Goal: Check status: Check status

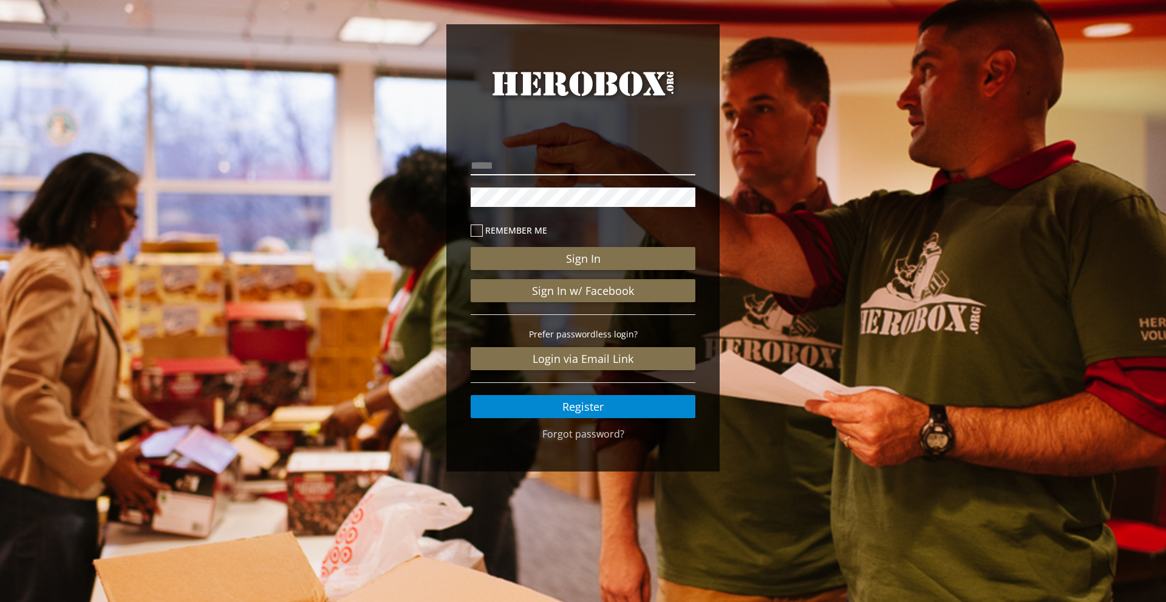
click at [565, 171] on input "email" at bounding box center [583, 165] width 225 height 19
type input "**********"
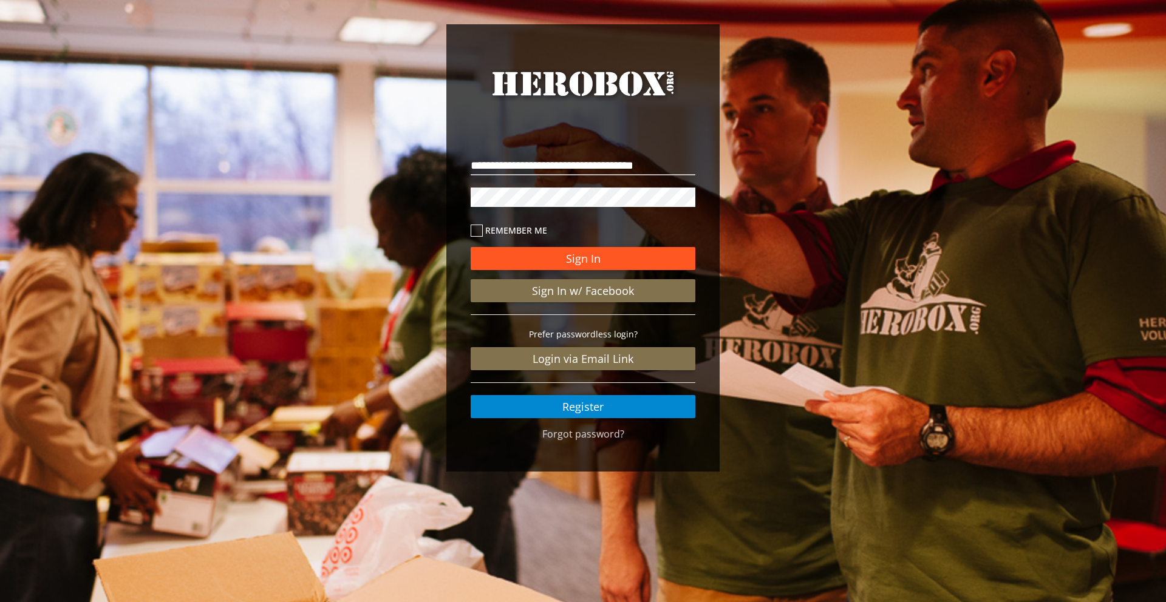
click at [584, 259] on button "Sign In" at bounding box center [583, 258] width 225 height 23
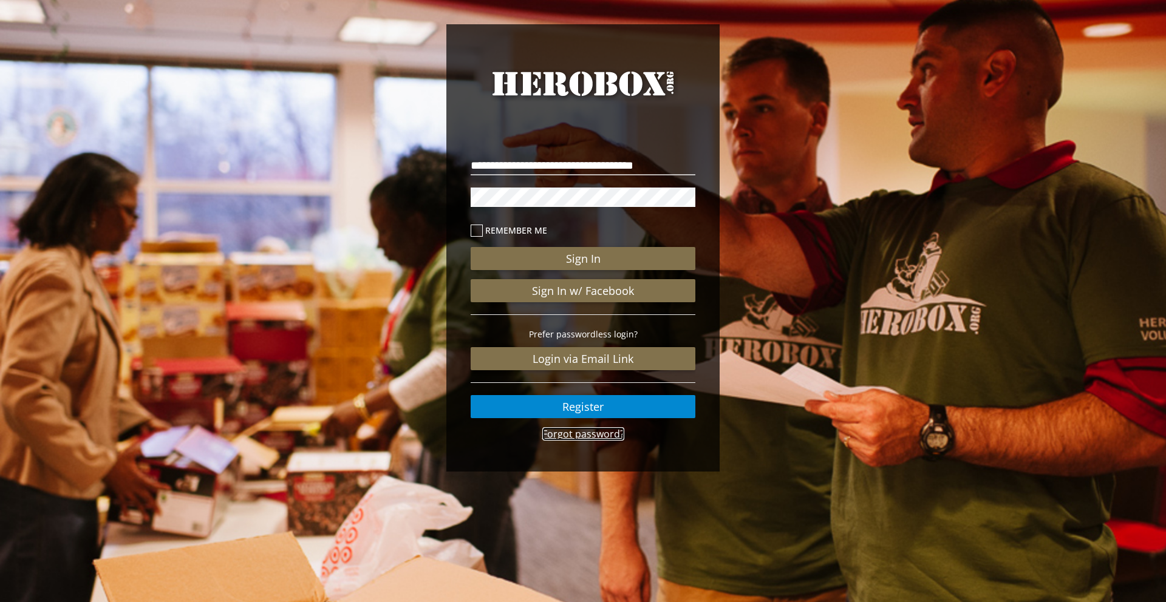
click at [597, 434] on link "Forgot password?" at bounding box center [583, 433] width 82 height 13
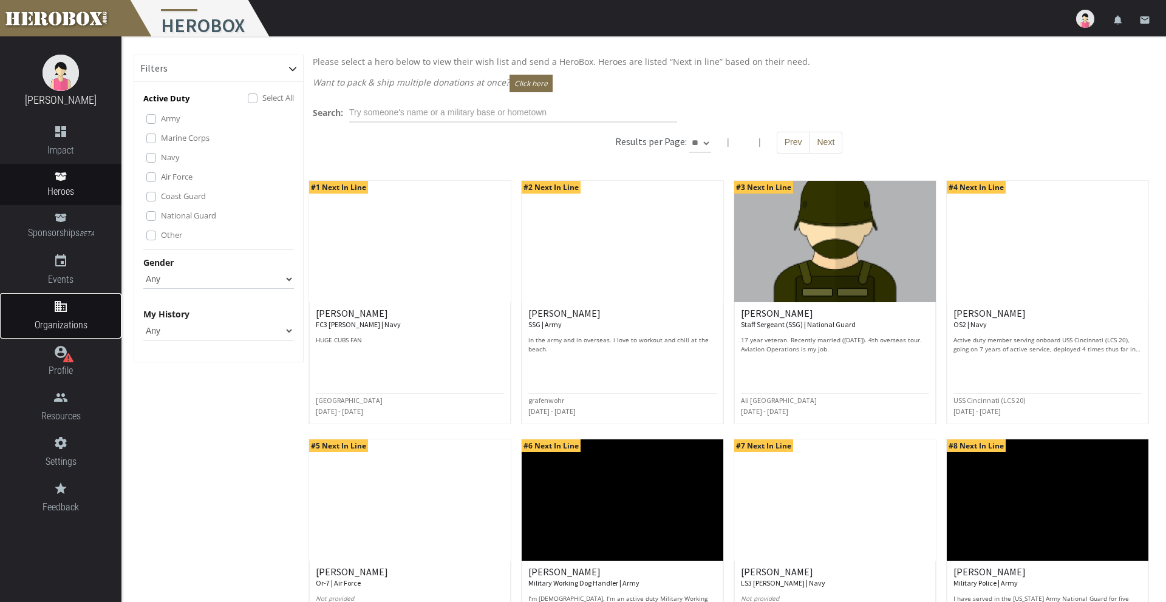
click at [74, 318] on span "Organizations" at bounding box center [60, 325] width 121 height 15
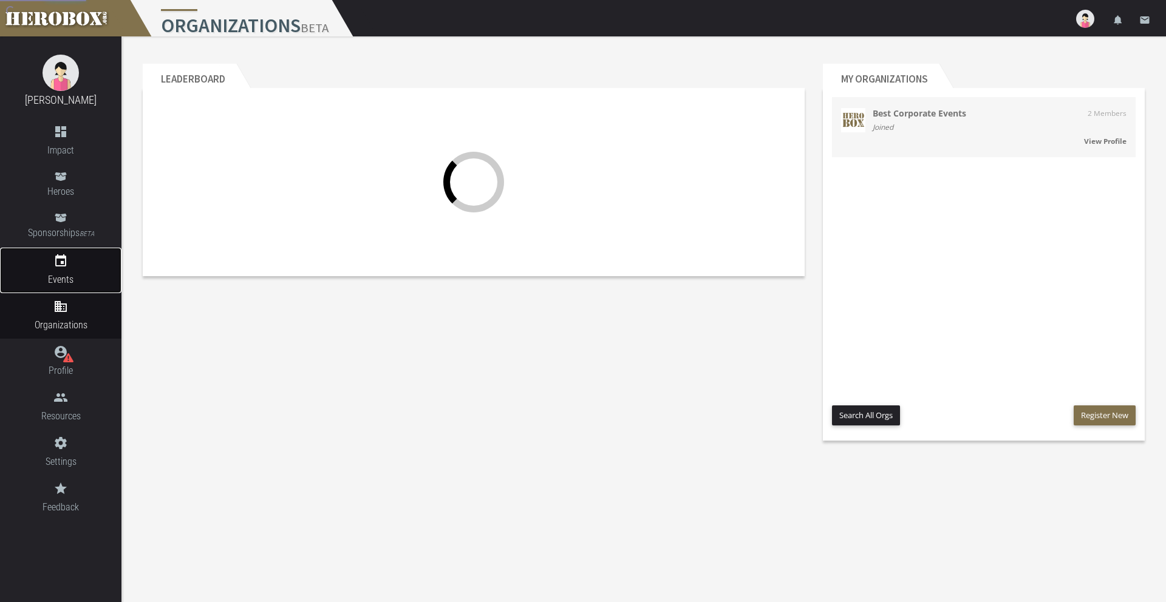
click at [61, 249] on link "event Events" at bounding box center [60, 271] width 121 height 46
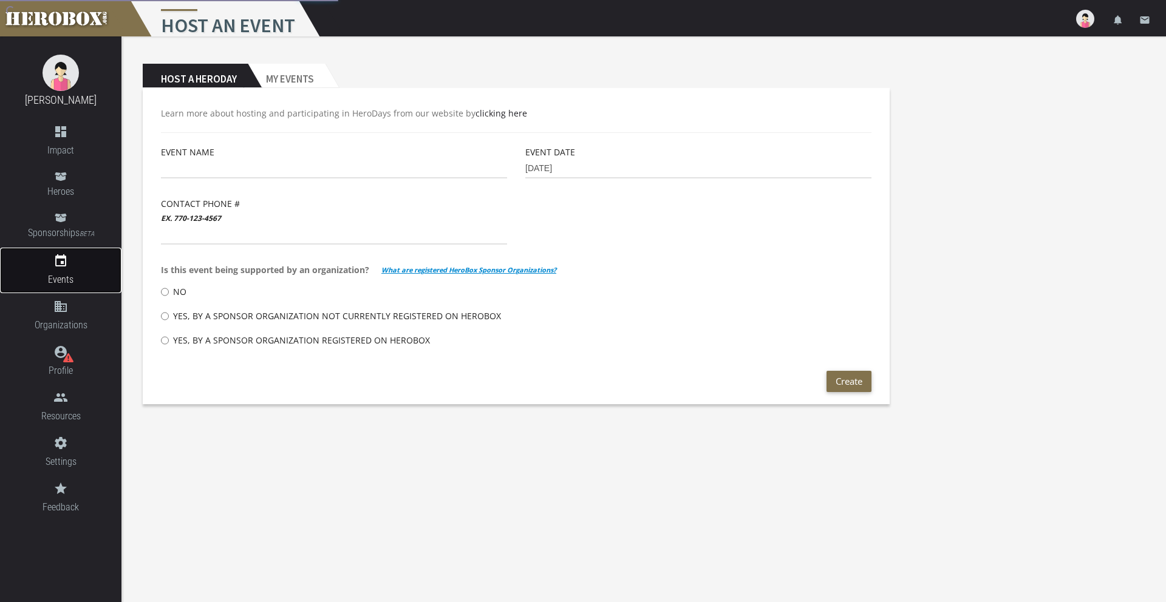
click at [67, 272] on span "Events" at bounding box center [60, 279] width 121 height 15
click at [289, 71] on h2 "My Events" at bounding box center [286, 76] width 77 height 24
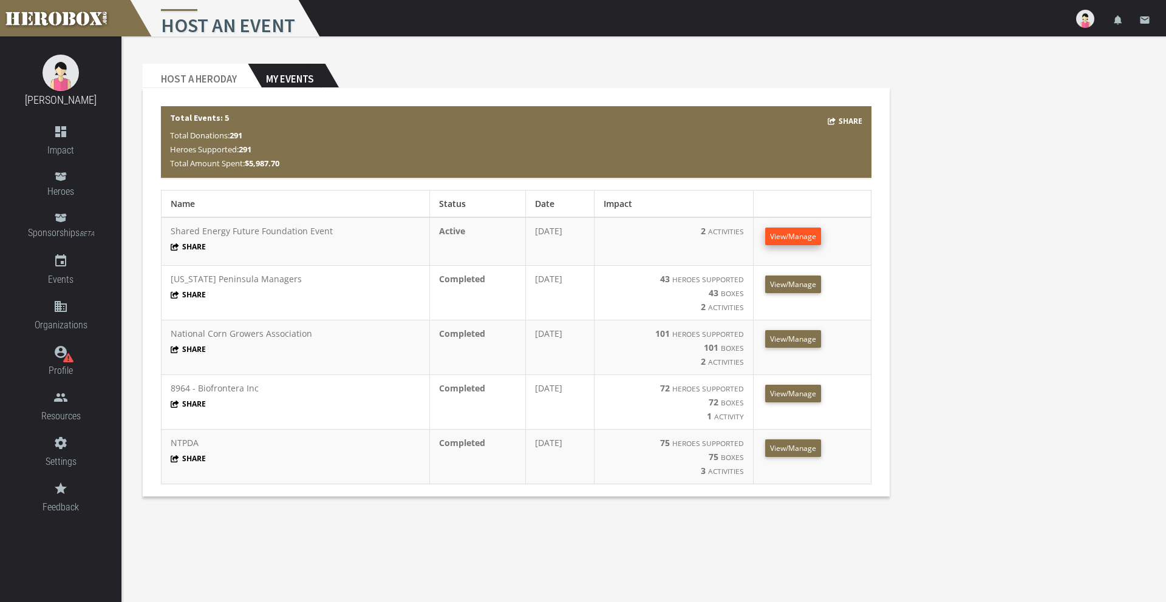
click at [809, 235] on span "View/Manage" at bounding box center [793, 236] width 46 height 10
